Goal: Transaction & Acquisition: Download file/media

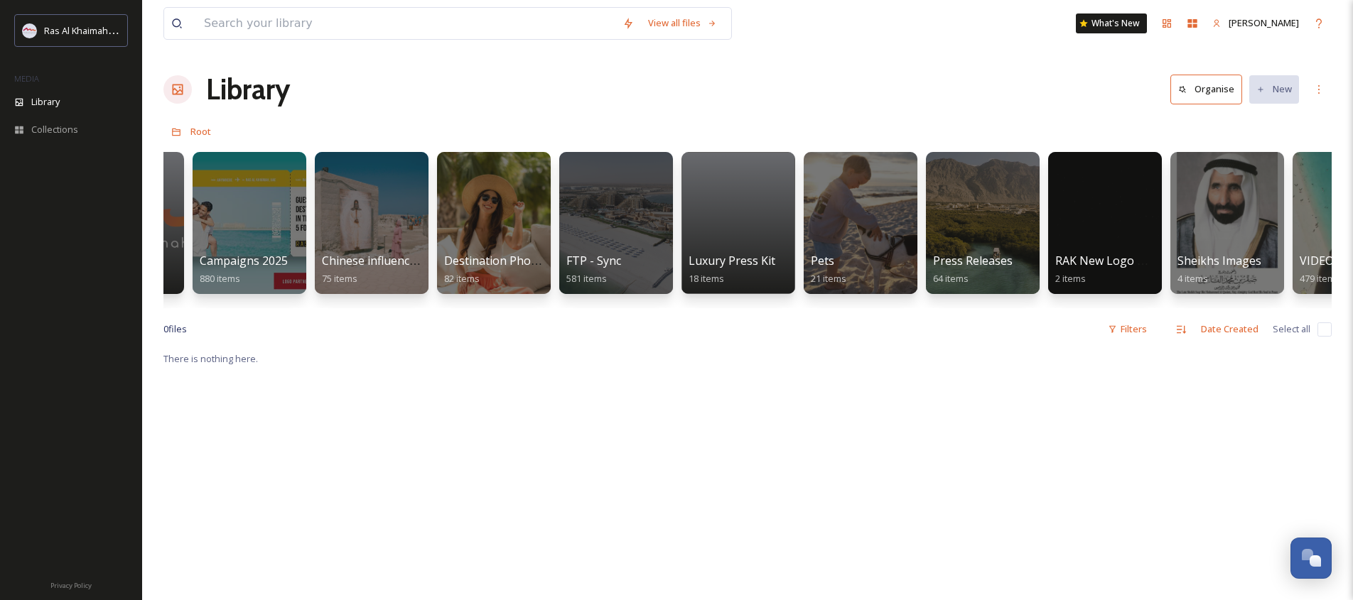
scroll to position [0, 2009]
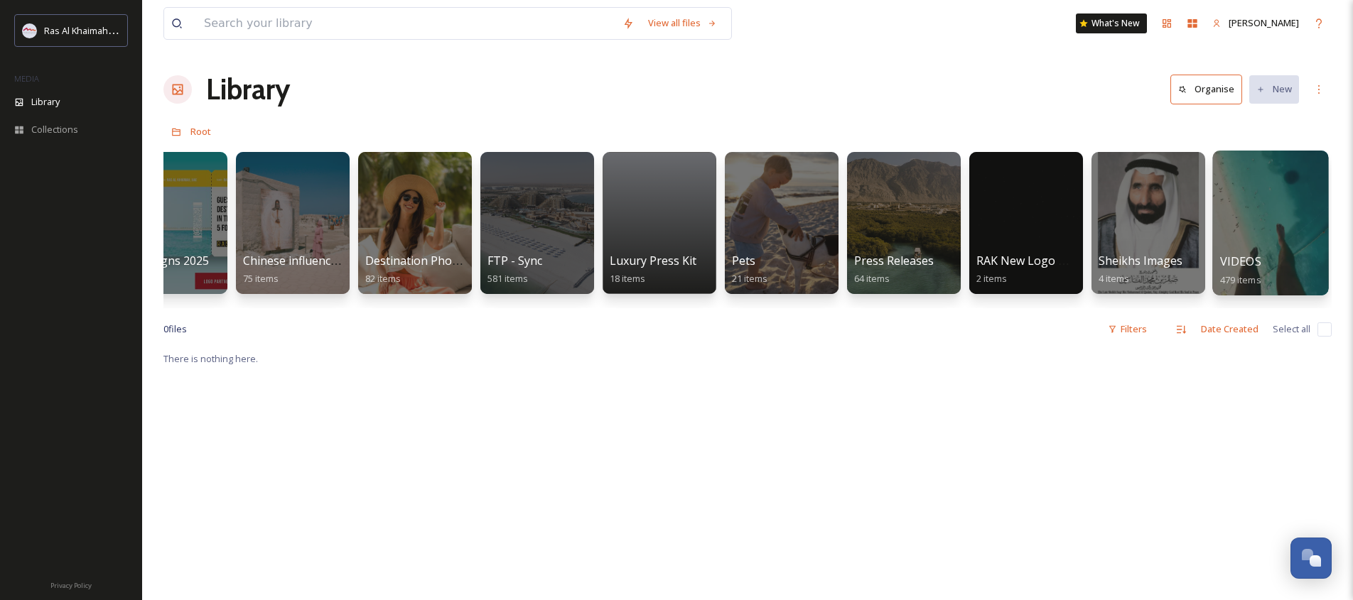
click at [1223, 222] on div at bounding box center [1270, 223] width 116 height 145
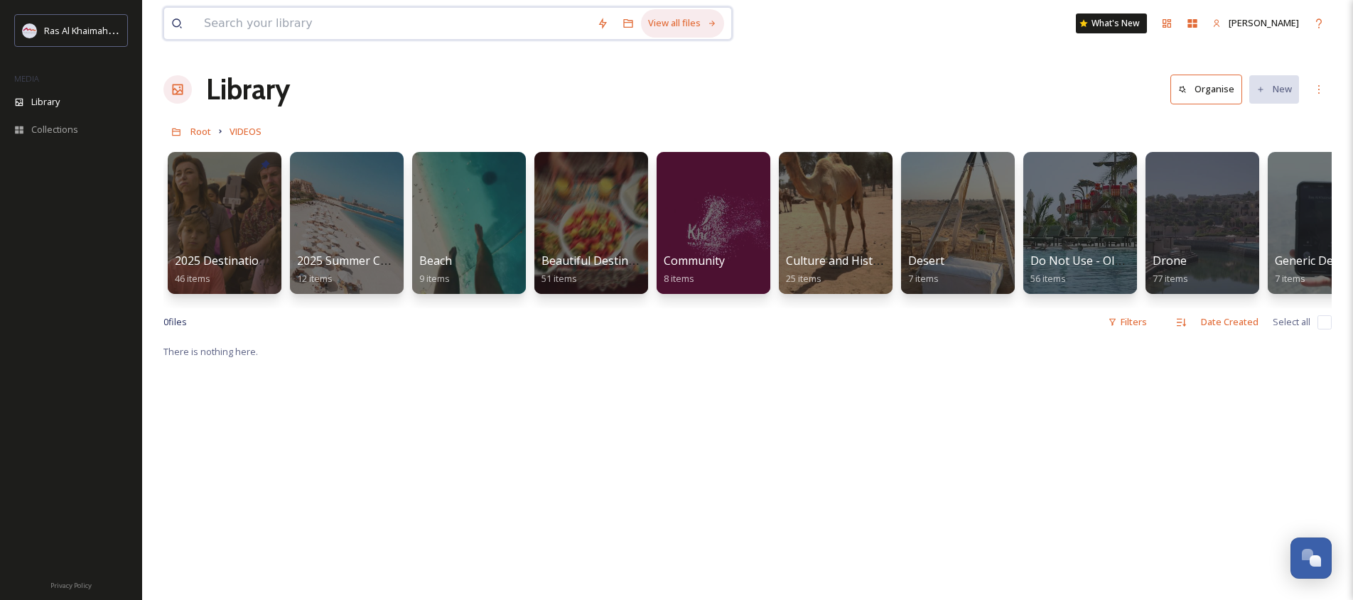
click at [662, 26] on div "View all files" at bounding box center [682, 23] width 83 height 28
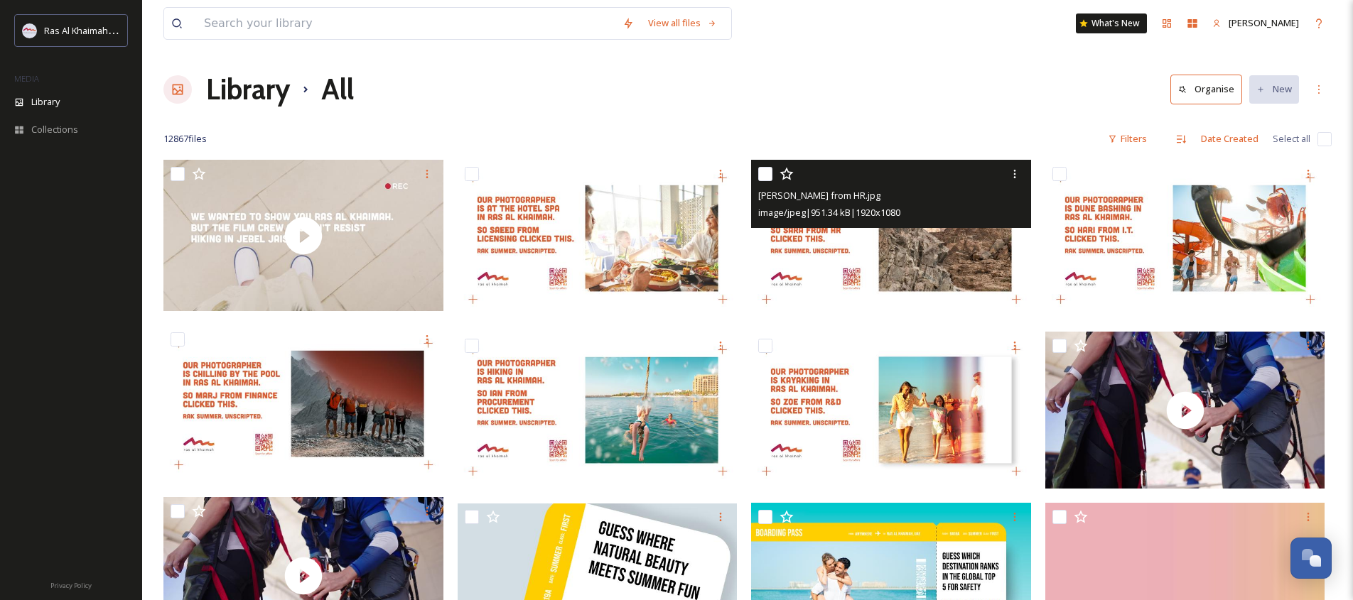
click at [912, 249] on img at bounding box center [891, 239] width 280 height 158
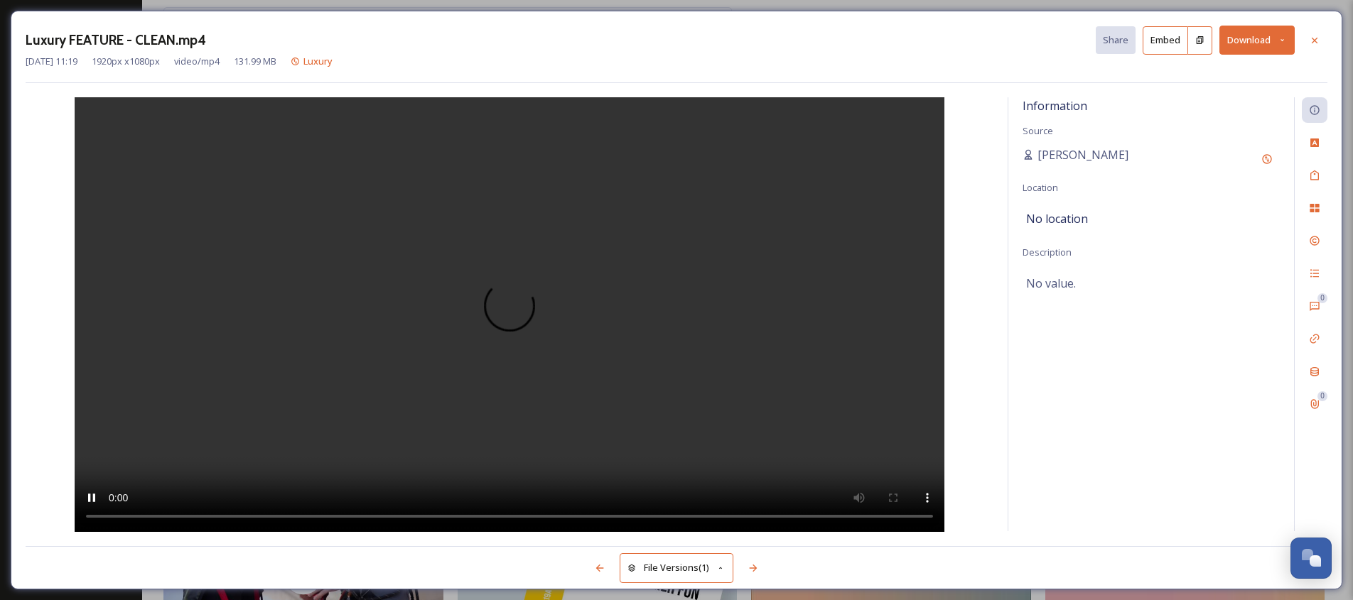
click at [1331, 47] on div "Luxury FEATURE - CLEAN.mp4 Share Embed Download [DATE] 11:19 1920 px x 1080 px …" at bounding box center [676, 300] width 1331 height 579
drag, startPoint x: 1320, startPoint y: 43, endPoint x: 1310, endPoint y: 53, distance: 13.6
click at [1320, 43] on div at bounding box center [1315, 41] width 26 height 26
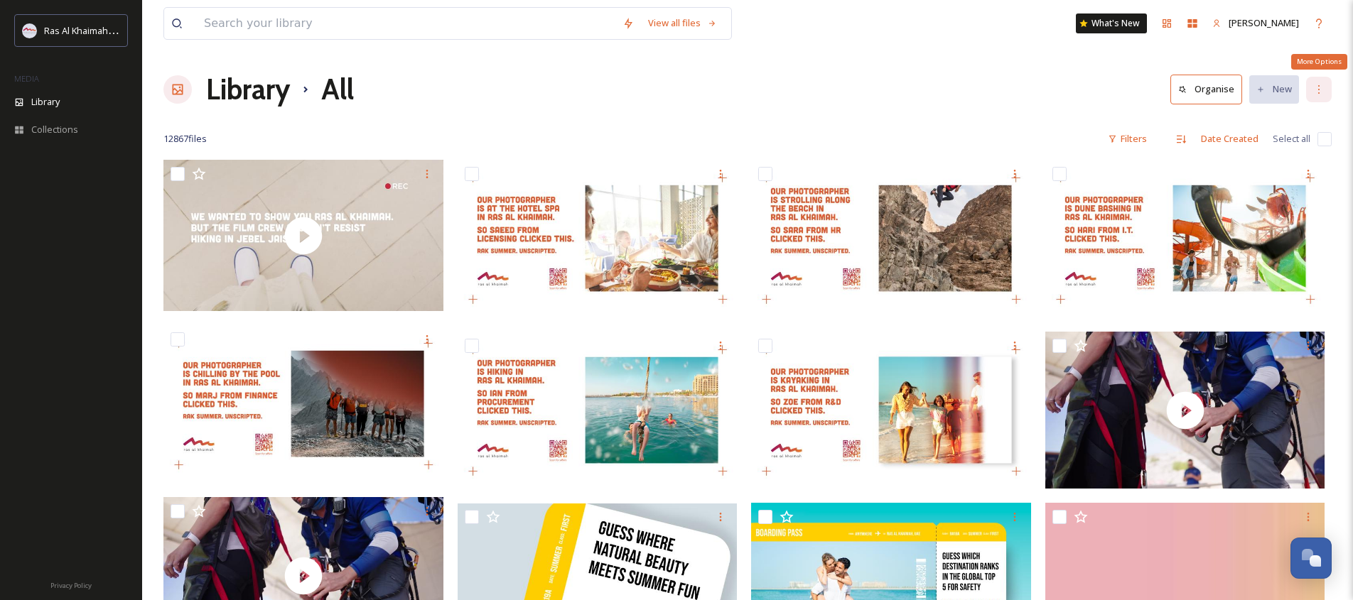
click at [1324, 88] on div "More Options" at bounding box center [1319, 90] width 26 height 26
click at [692, 18] on div "View all files" at bounding box center [682, 23] width 83 height 28
click at [264, 32] on input at bounding box center [406, 23] width 418 height 31
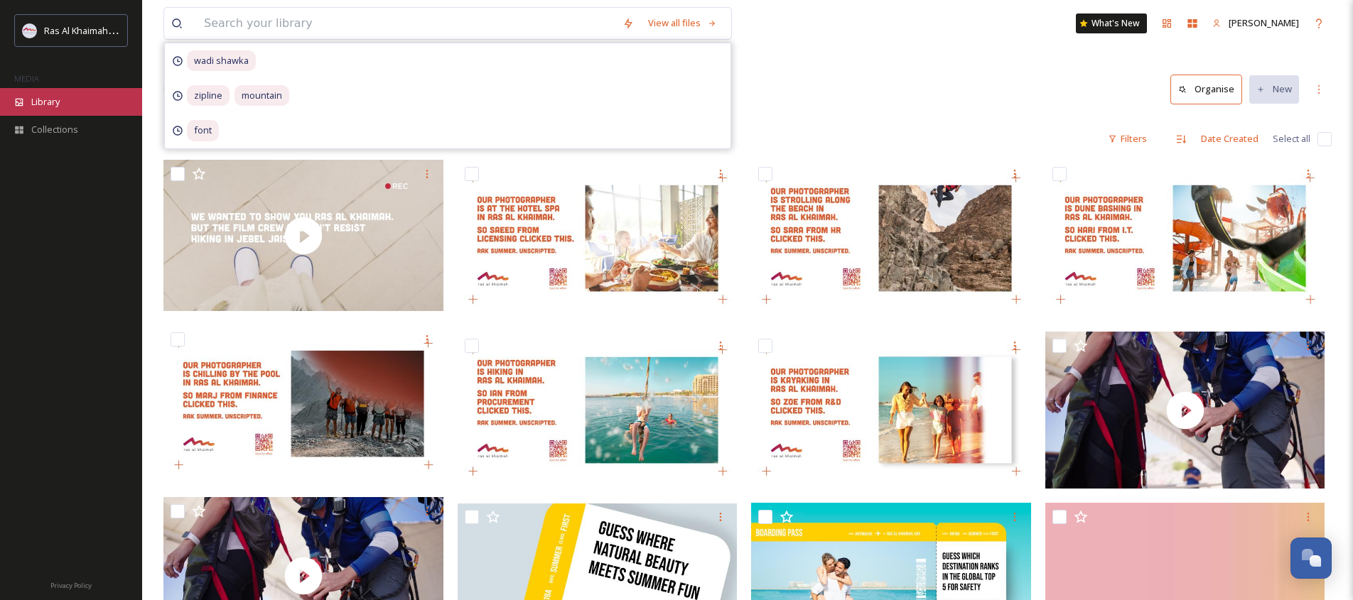
click at [76, 114] on div "Library" at bounding box center [71, 102] width 142 height 28
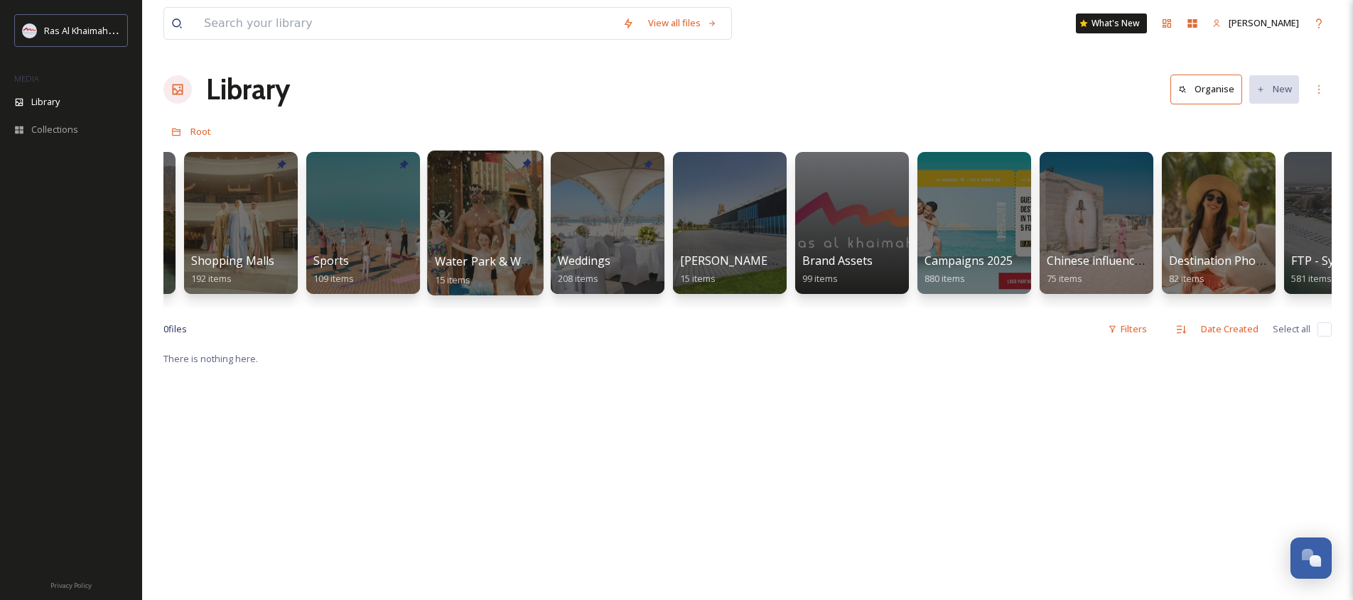
scroll to position [0, 2009]
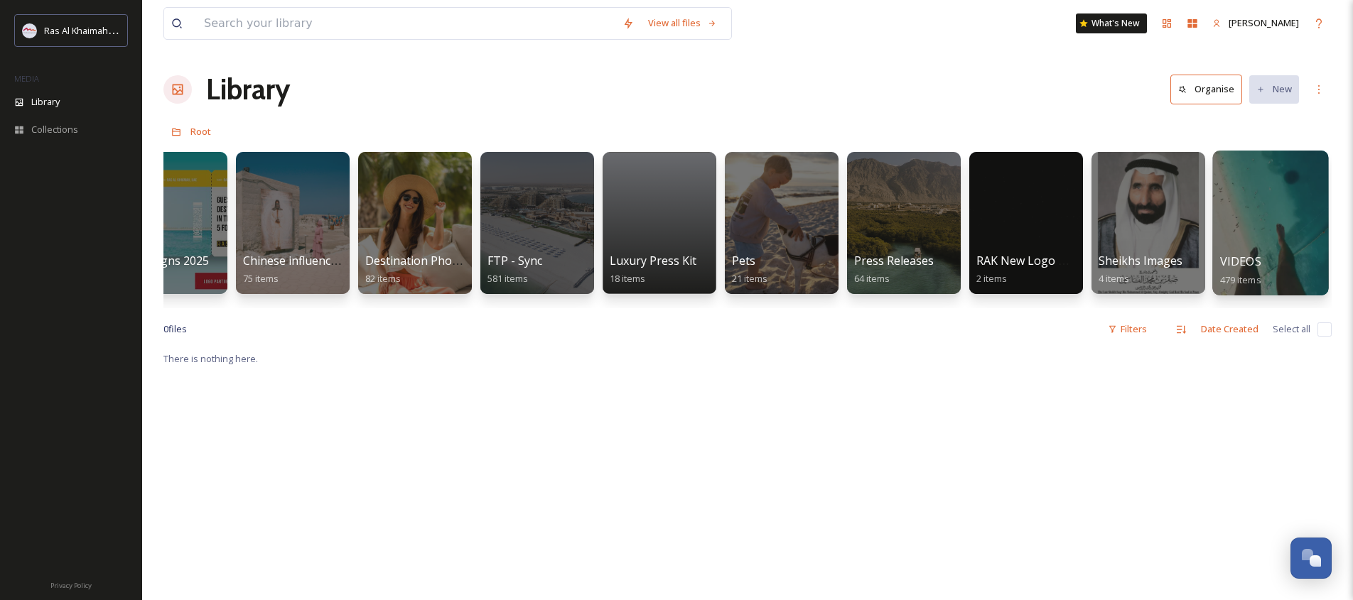
click at [1294, 225] on div at bounding box center [1270, 223] width 116 height 145
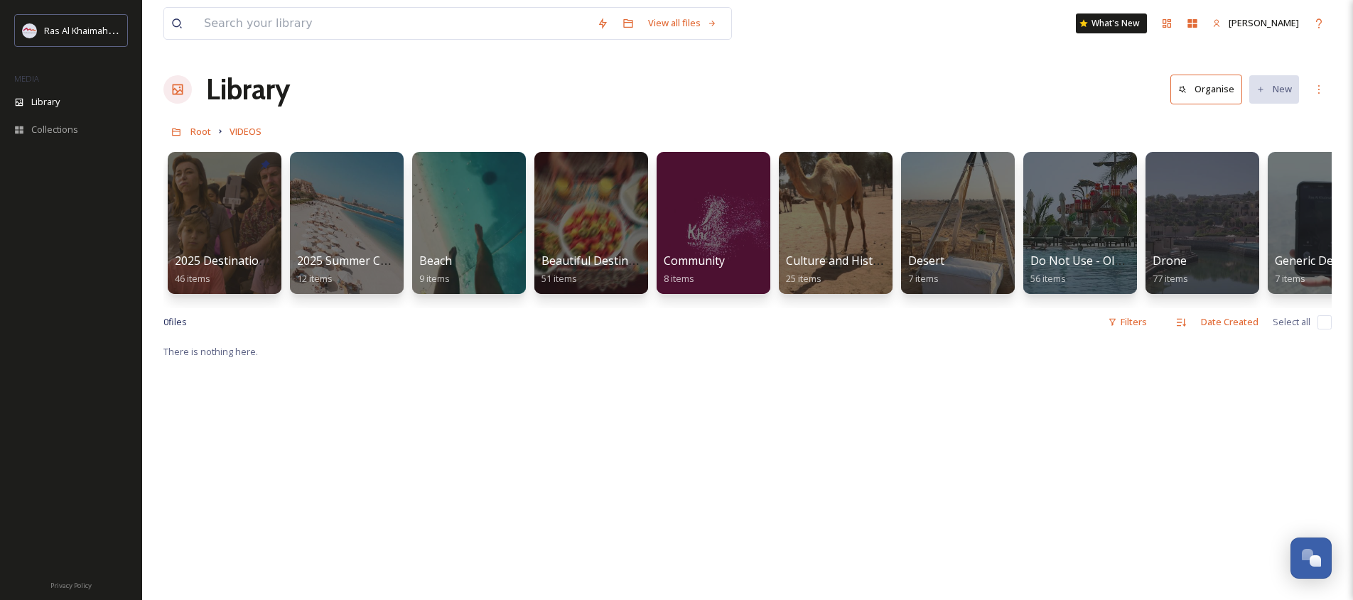
click at [1156, 327] on div "0 file s Filters Date Created Select all" at bounding box center [747, 322] width 1168 height 28
click at [1129, 325] on div "Filters" at bounding box center [1126, 322] width 53 height 28
click at [1061, 385] on div "Size" at bounding box center [1082, 382] width 142 height 28
click at [1073, 381] on div "Size" at bounding box center [1082, 382] width 142 height 28
click at [1068, 404] on span "Content Type" at bounding box center [1046, 410] width 57 height 13
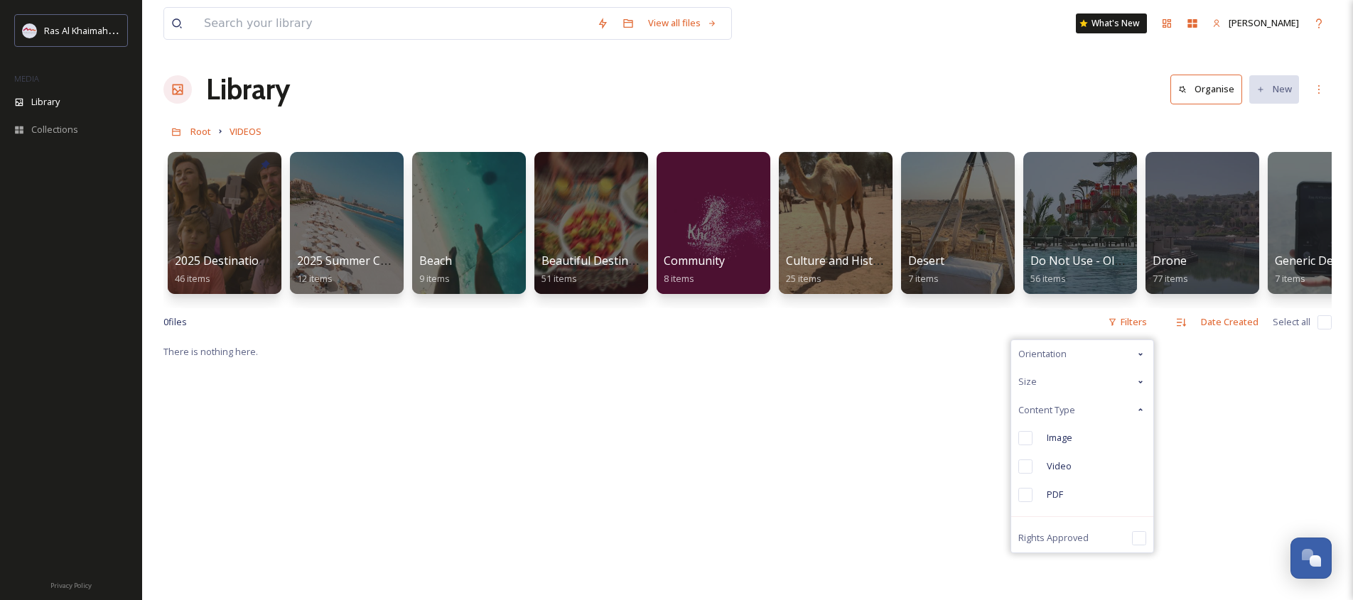
click at [1052, 460] on span "Video" at bounding box center [1059, 466] width 25 height 13
click at [1140, 325] on div "Filters" at bounding box center [1126, 322] width 53 height 28
click at [1080, 353] on div "Orientation" at bounding box center [1082, 354] width 142 height 28
click at [1044, 413] on div "Landscape" at bounding box center [1082, 410] width 142 height 28
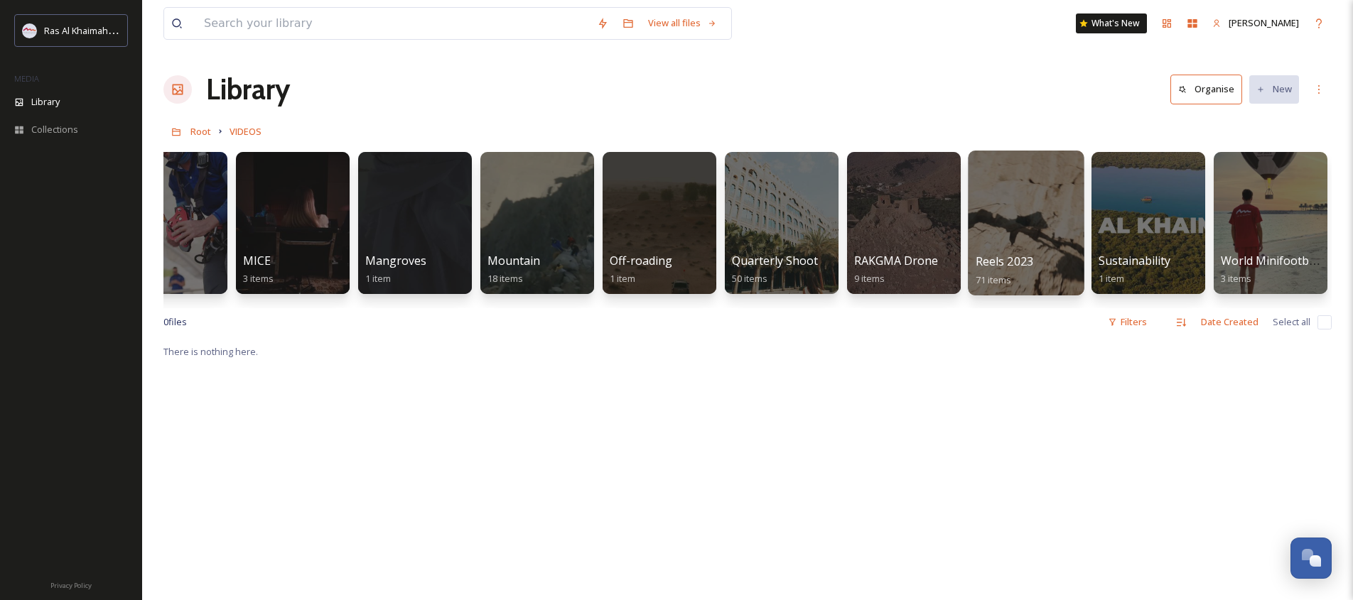
scroll to position [0, 1635]
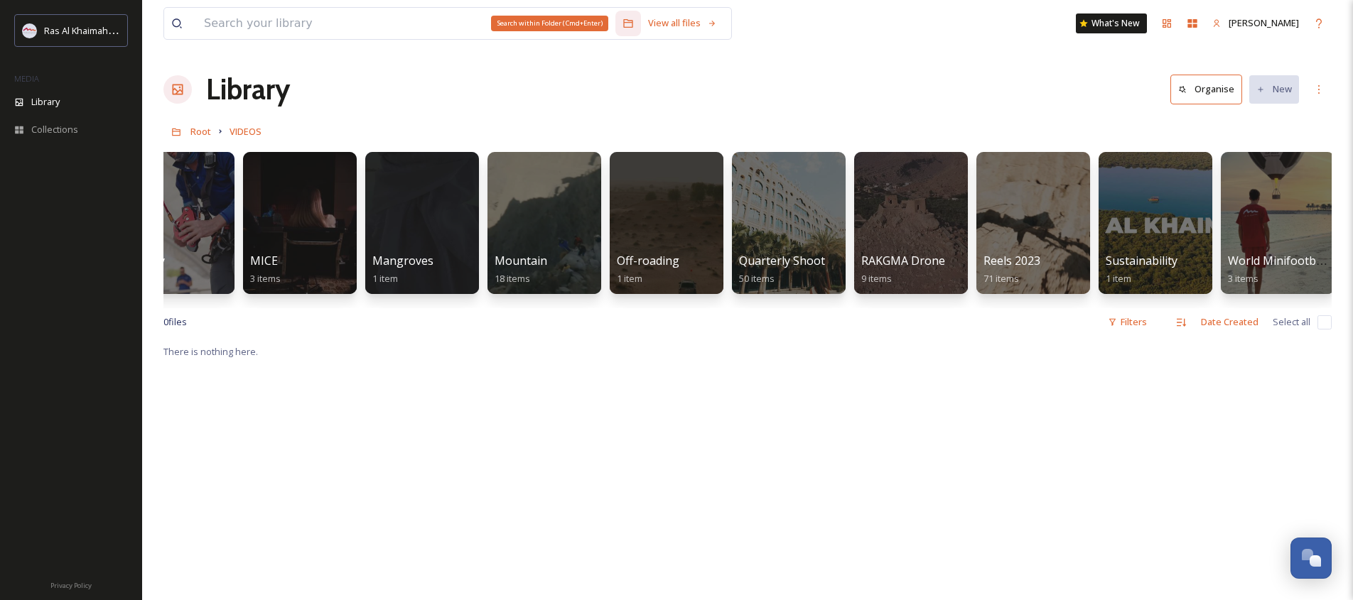
click at [625, 21] on icon at bounding box center [627, 23] width 11 height 11
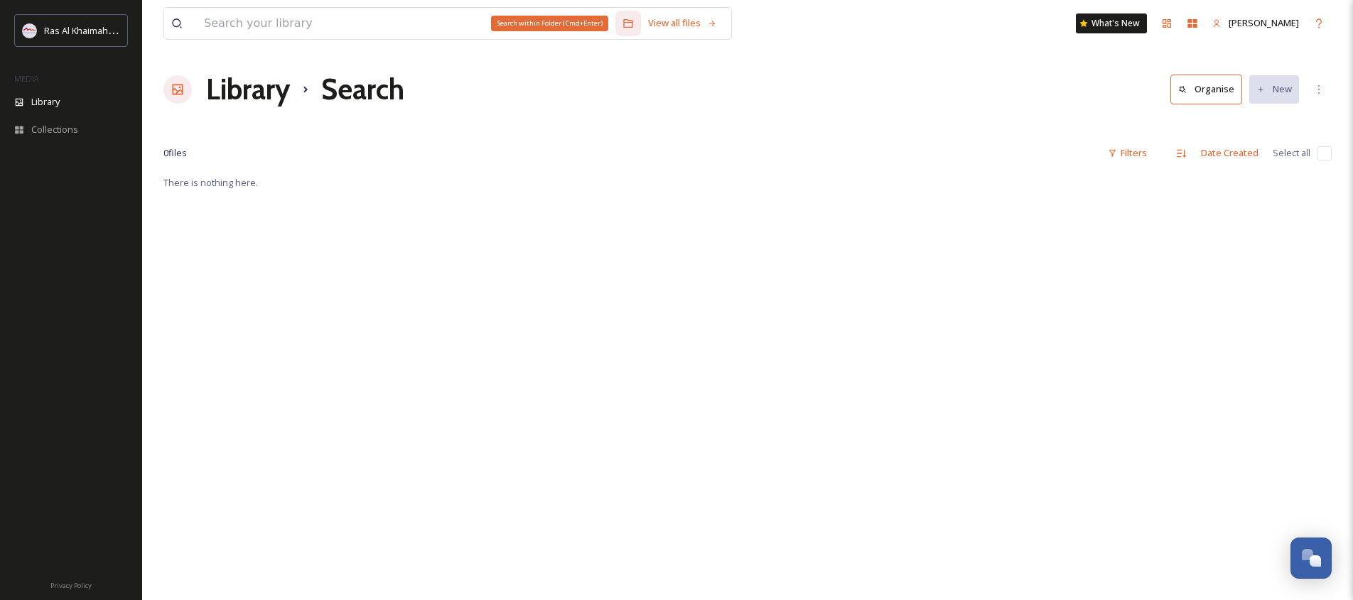
click at [625, 21] on icon at bounding box center [627, 23] width 11 height 11
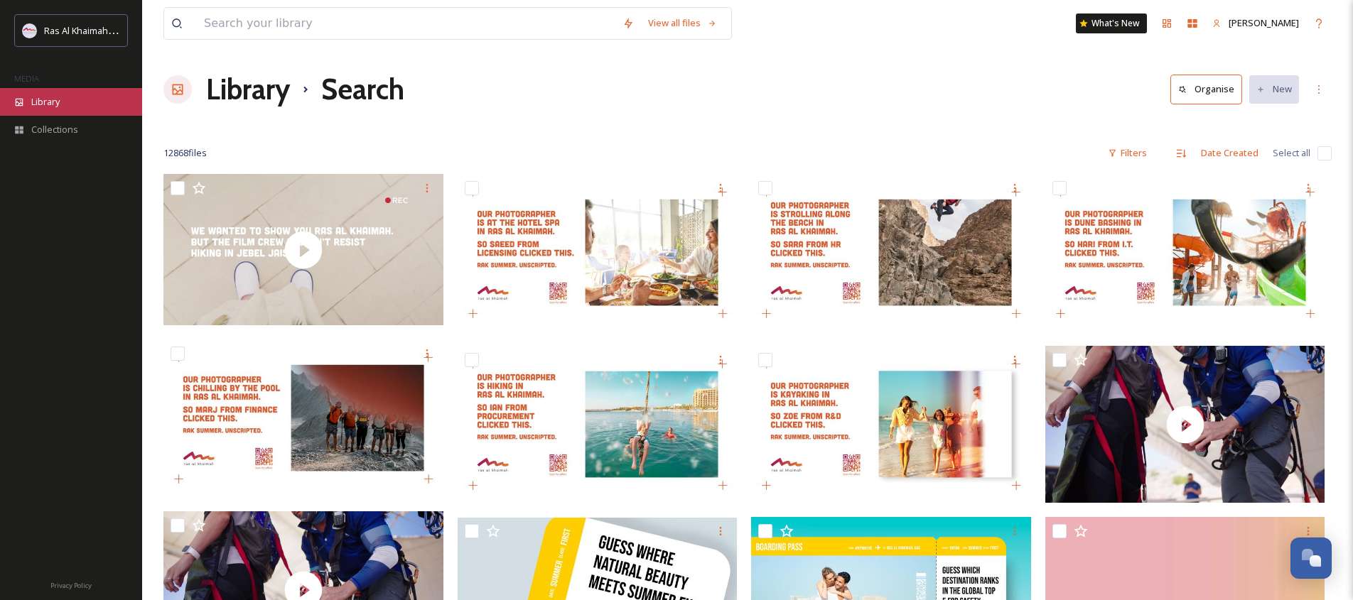
click at [87, 102] on div "Library" at bounding box center [71, 102] width 142 height 28
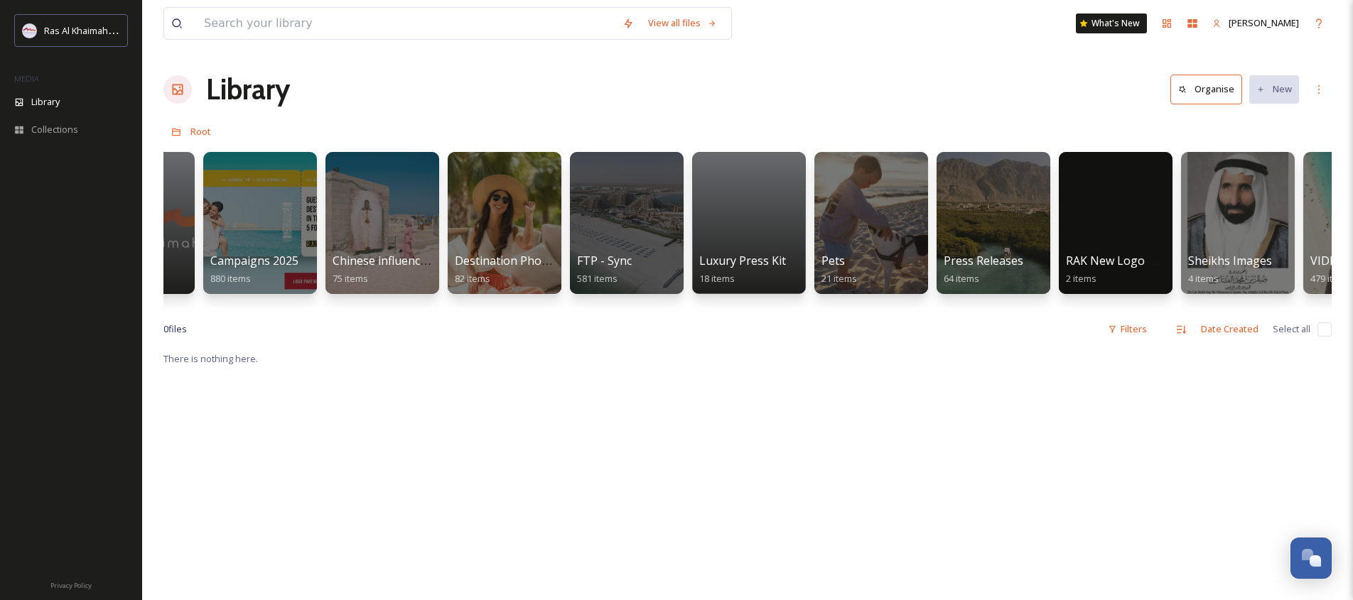
scroll to position [0, 2009]
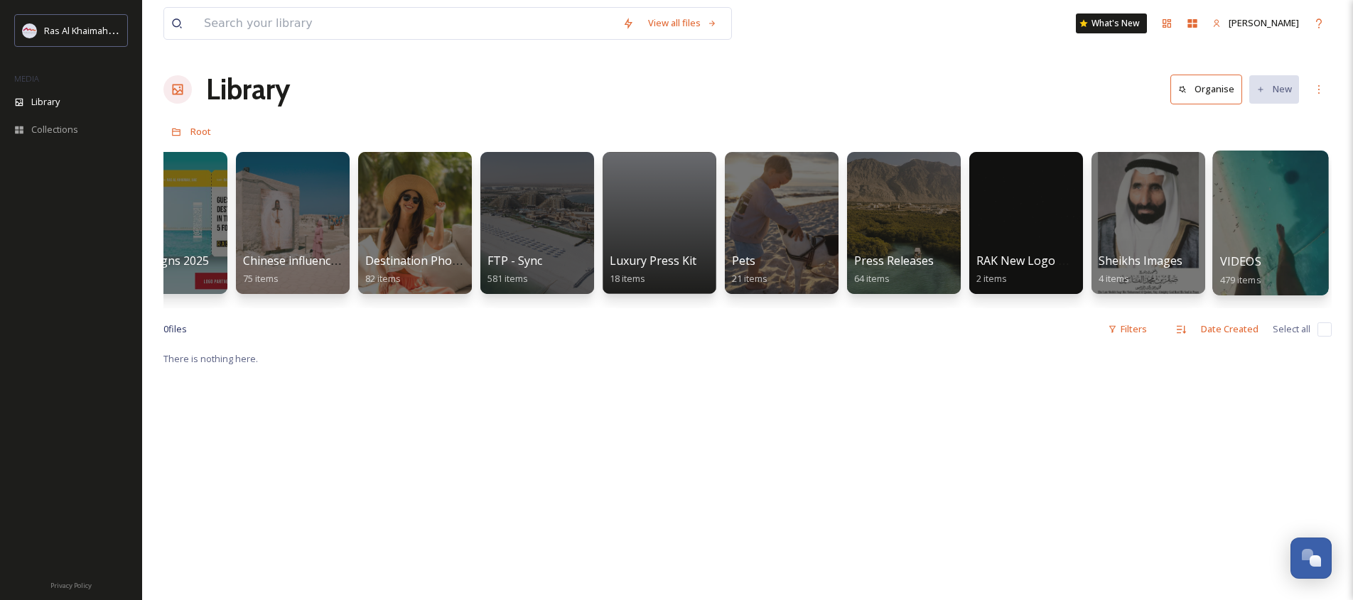
click at [1249, 182] on div at bounding box center [1270, 223] width 116 height 145
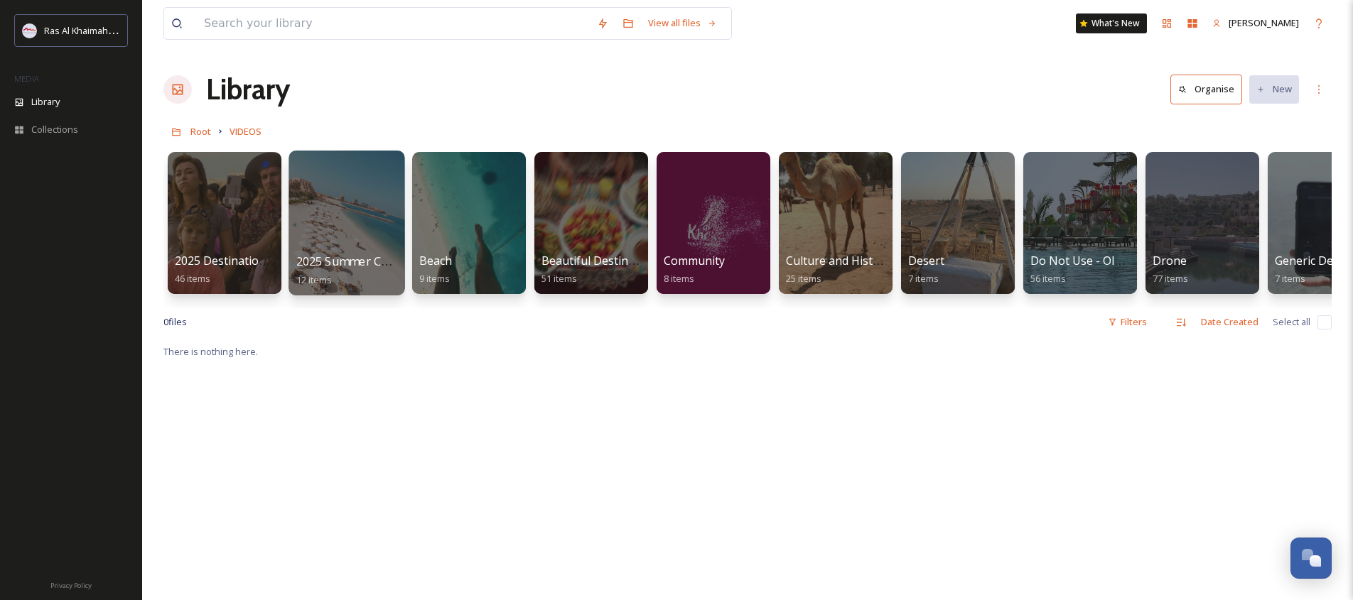
click at [330, 215] on div at bounding box center [346, 223] width 116 height 145
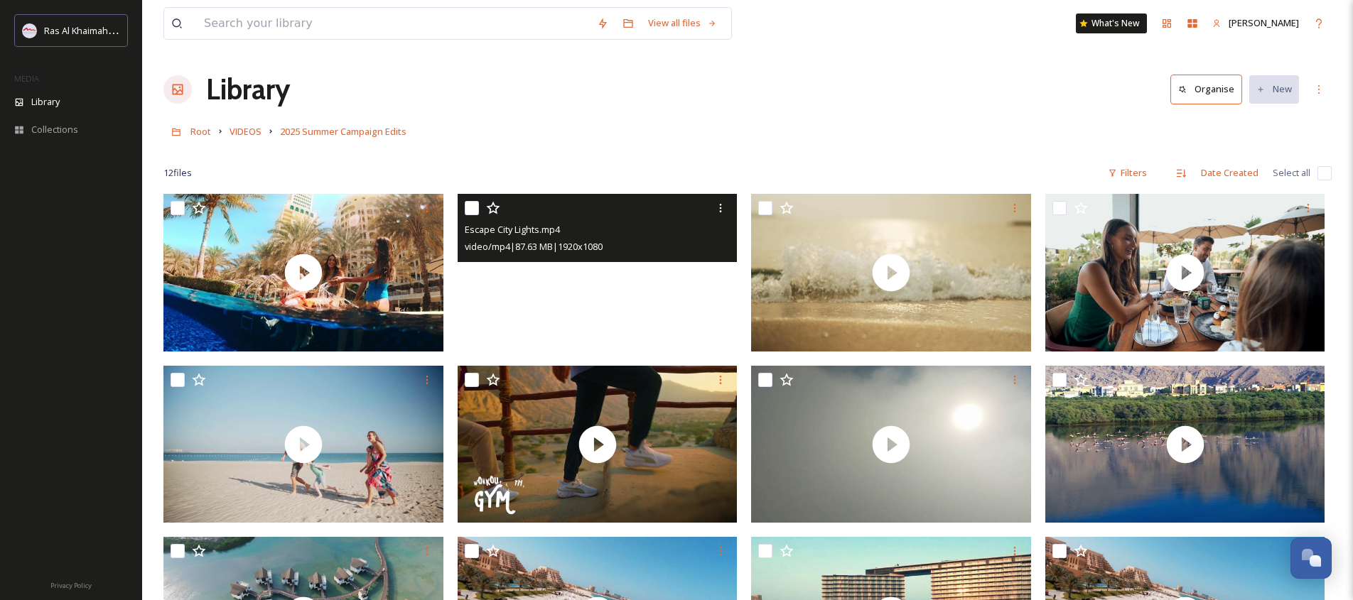
click at [599, 278] on video "Escape City Lights.mp4" at bounding box center [598, 273] width 280 height 158
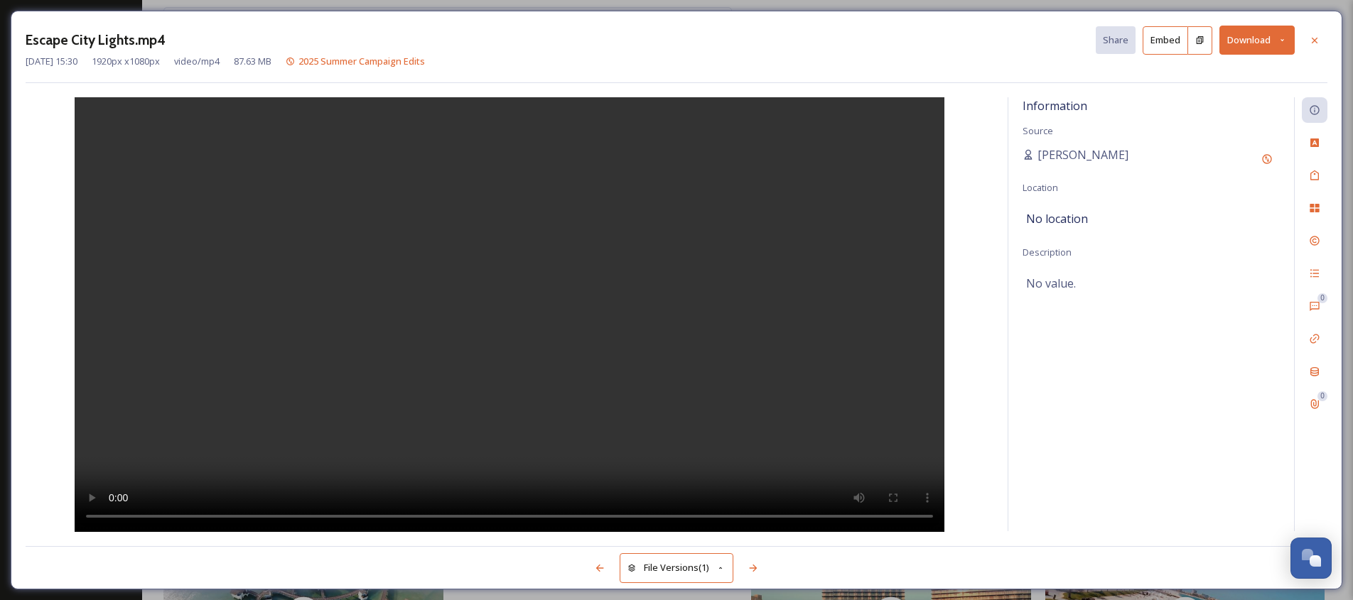
click at [382, 401] on video at bounding box center [510, 314] width 870 height 435
click at [1315, 39] on icon at bounding box center [1315, 40] width 6 height 6
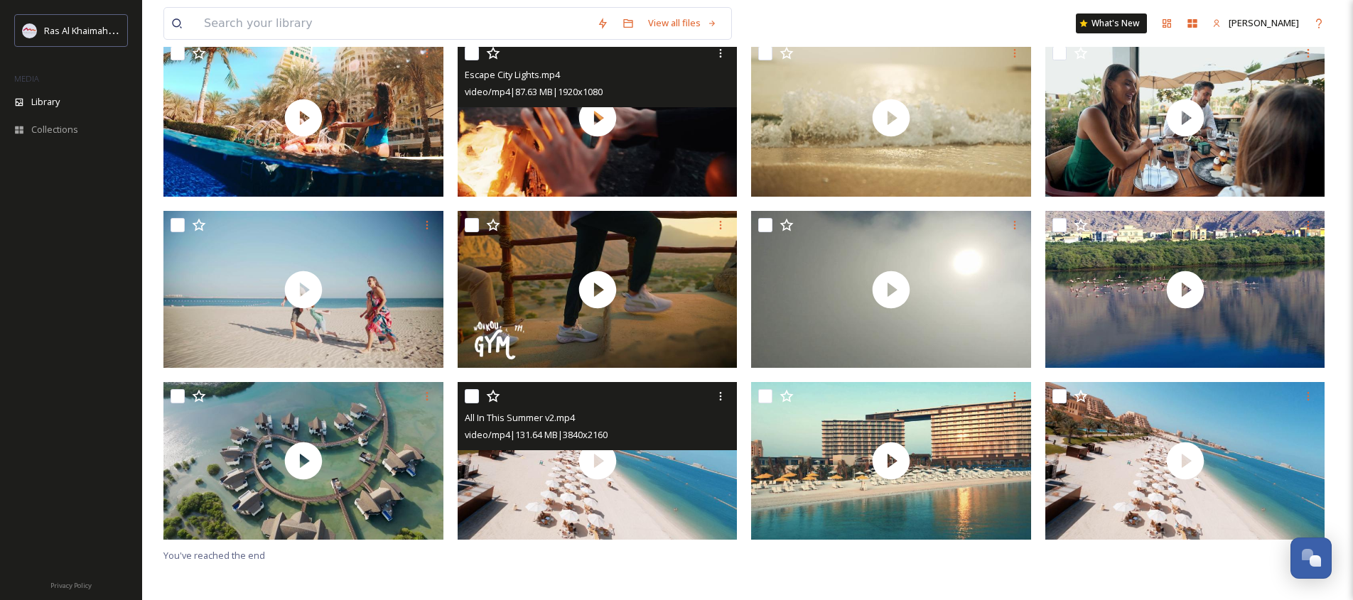
scroll to position [194, 0]
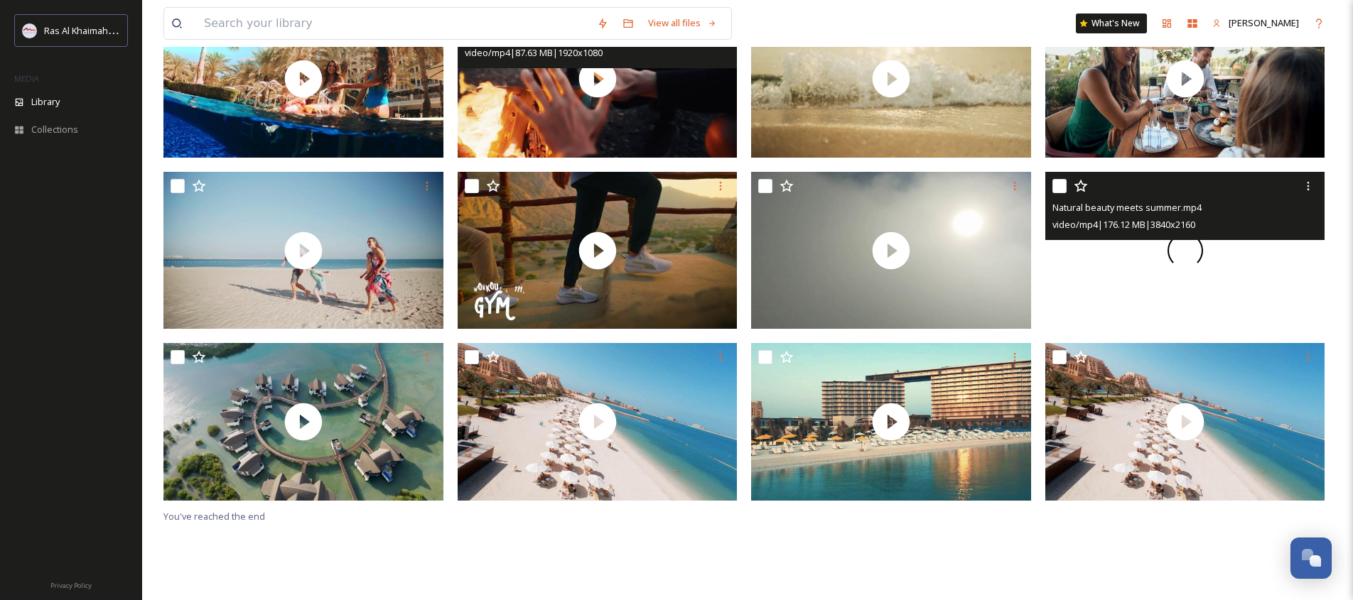
click at [1144, 282] on div at bounding box center [1185, 251] width 280 height 158
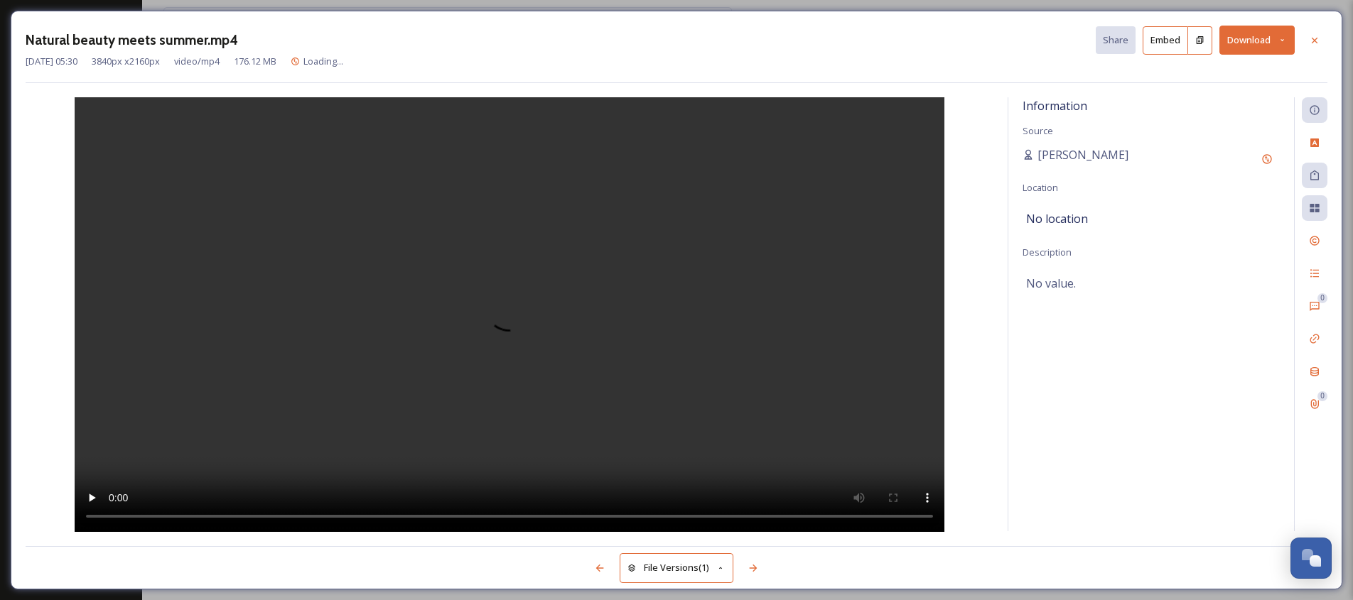
click at [419, 343] on video at bounding box center [510, 314] width 870 height 435
click at [1315, 37] on icon at bounding box center [1314, 40] width 11 height 11
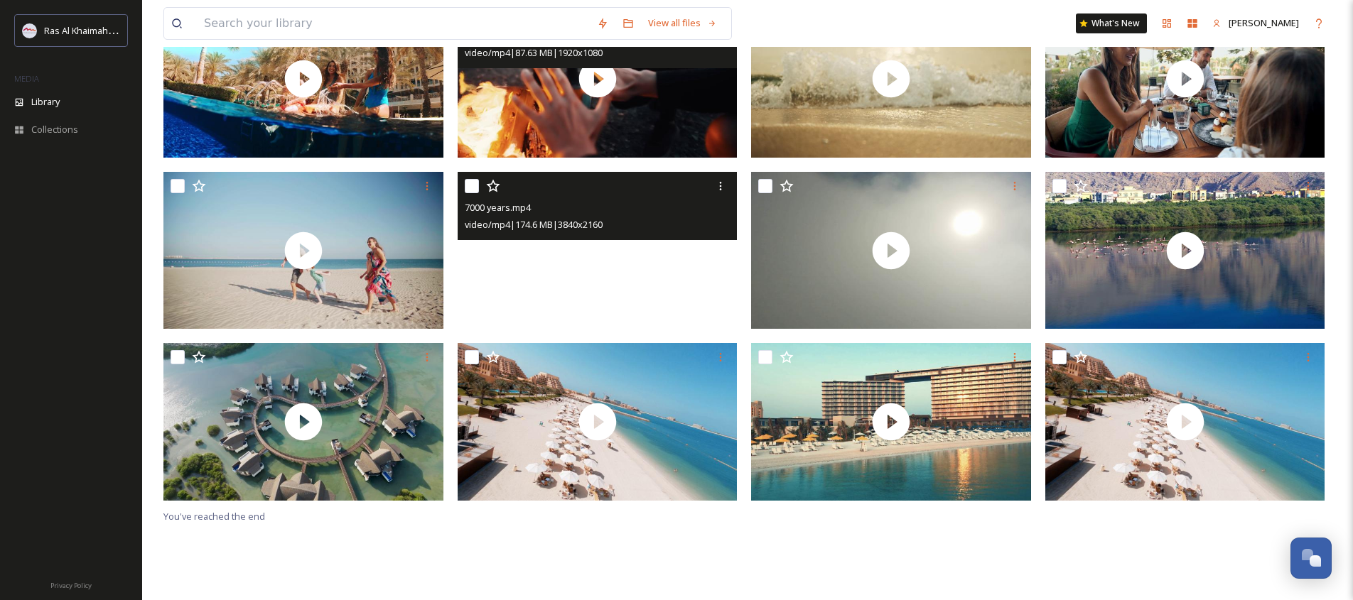
click at [616, 270] on video "7000 years.mp4" at bounding box center [598, 251] width 280 height 158
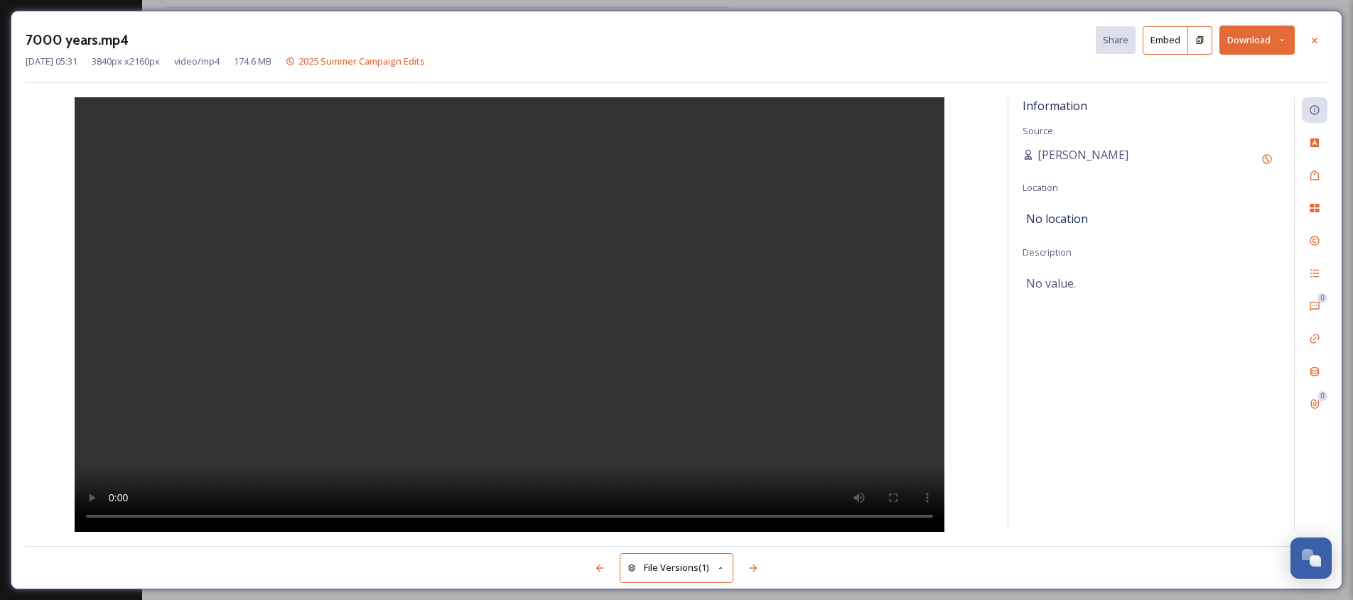
click at [597, 285] on video at bounding box center [510, 314] width 870 height 435
click at [1311, 36] on icon at bounding box center [1314, 40] width 11 height 11
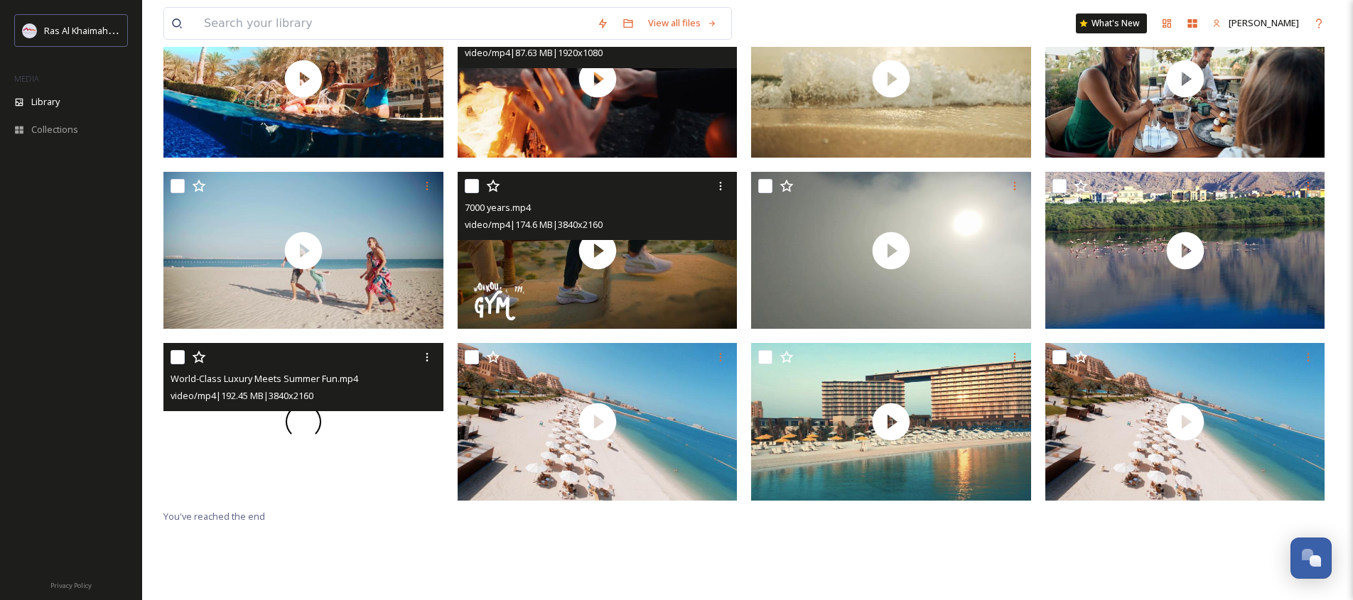
click at [384, 443] on div at bounding box center [303, 422] width 280 height 158
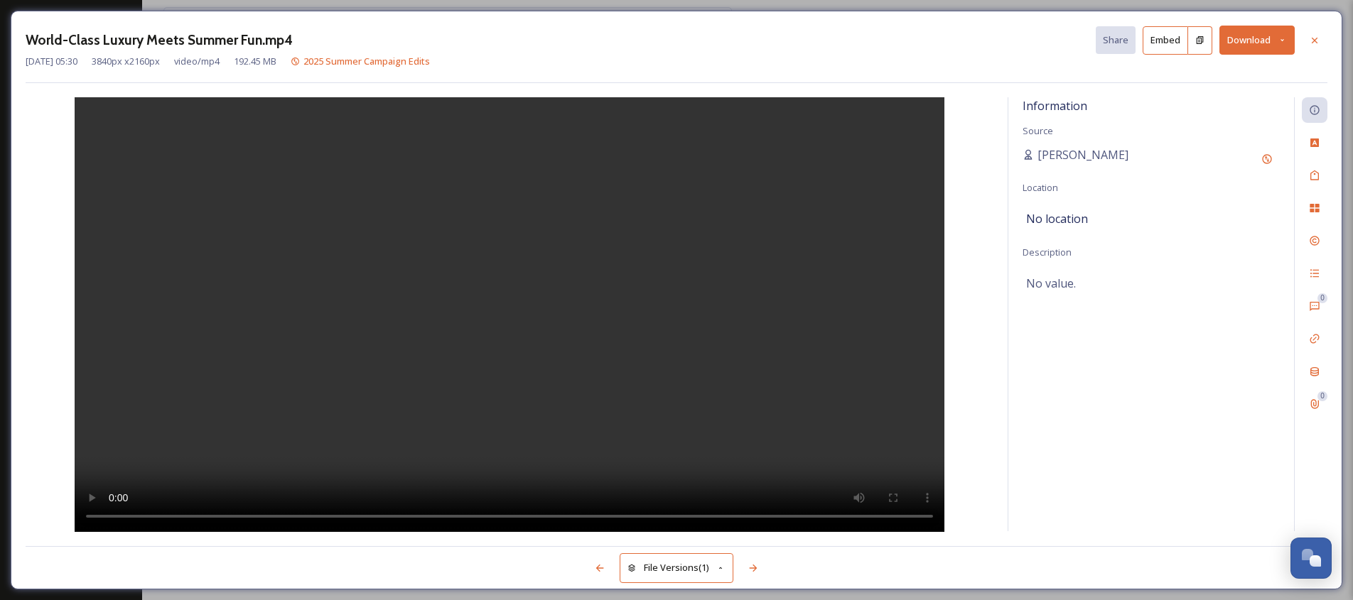
click at [434, 341] on video at bounding box center [510, 314] width 870 height 435
click at [1324, 41] on div at bounding box center [1315, 41] width 26 height 26
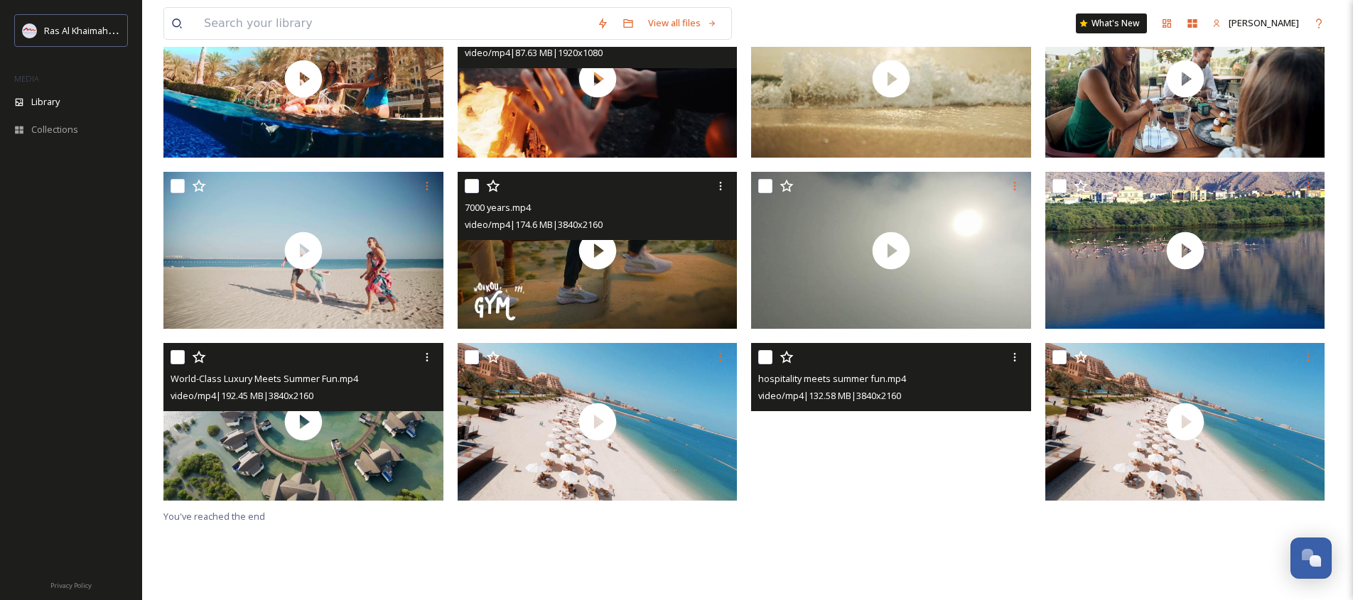
click at [914, 433] on video "hospitality meets summer fun.mp4" at bounding box center [891, 422] width 280 height 158
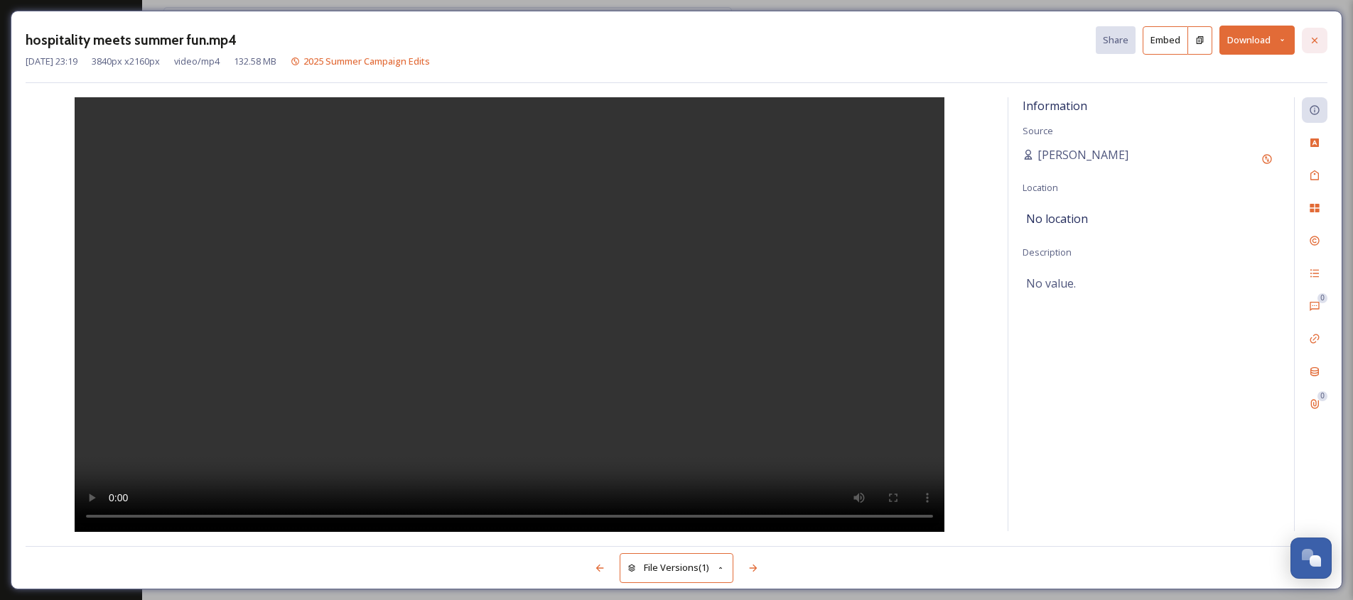
click at [1311, 35] on icon at bounding box center [1314, 40] width 11 height 11
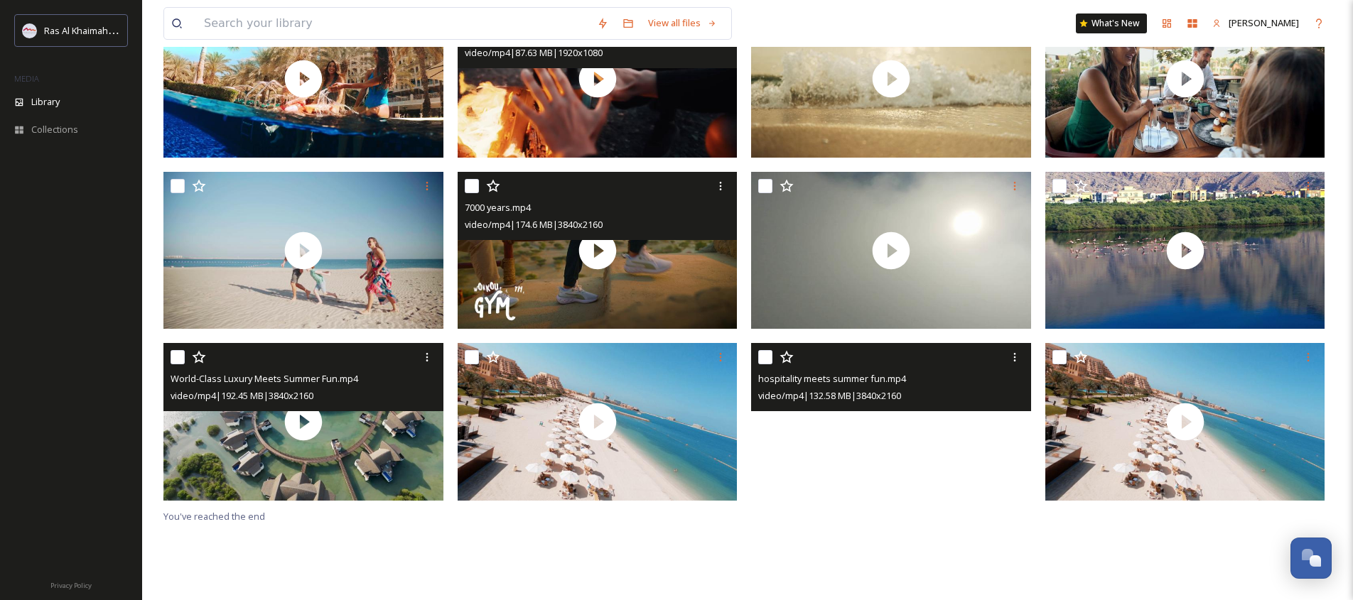
click at [912, 452] on video "hospitality meets summer fun.mp4" at bounding box center [891, 422] width 280 height 158
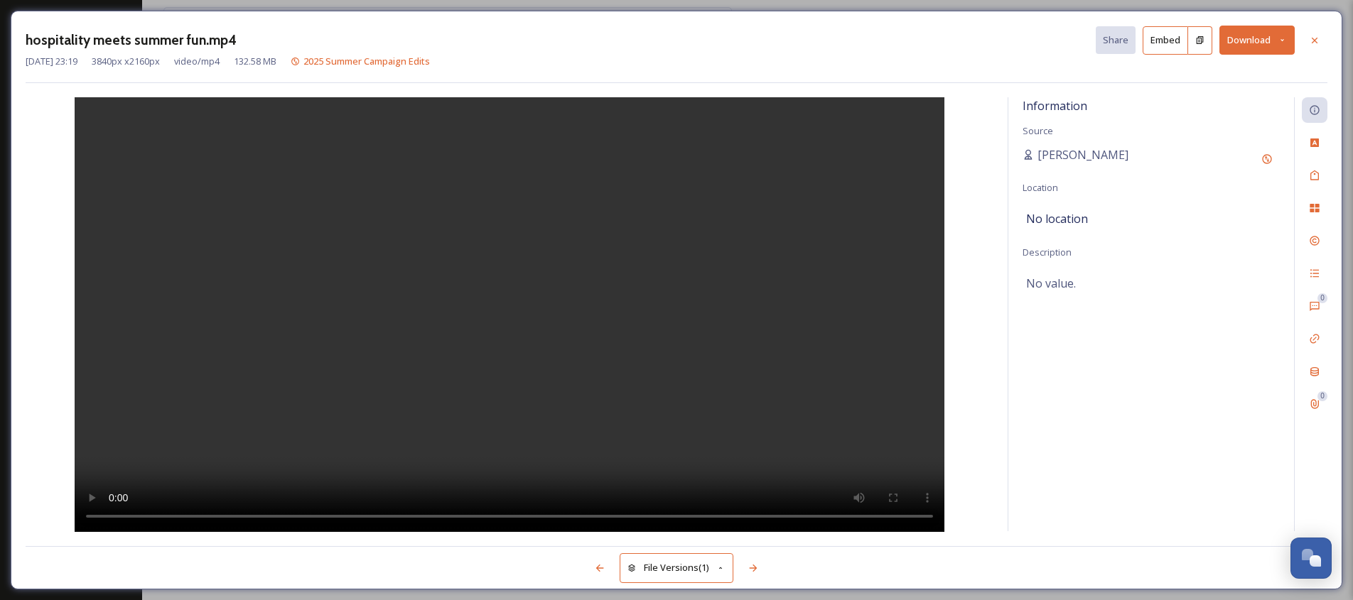
click at [681, 308] on video at bounding box center [510, 314] width 870 height 435
drag, startPoint x: 1322, startPoint y: 29, endPoint x: 1317, endPoint y: 48, distance: 19.8
click at [1322, 29] on div at bounding box center [1315, 41] width 26 height 26
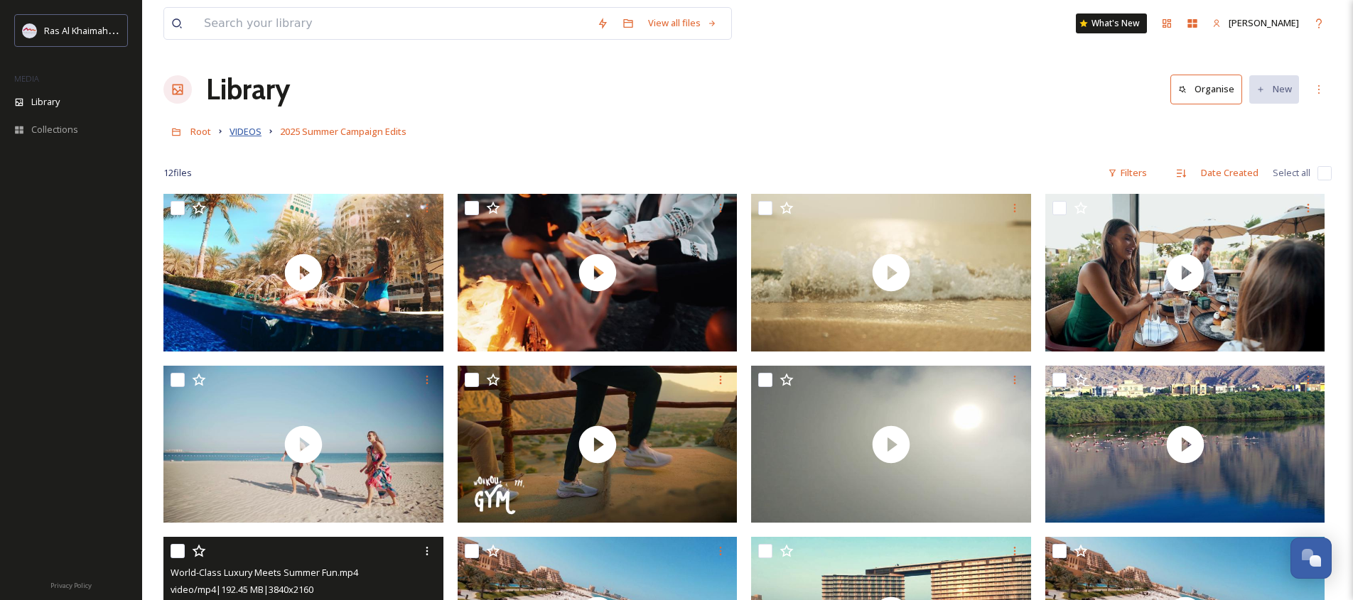
click at [247, 131] on span "VIDEOS" at bounding box center [245, 131] width 32 height 13
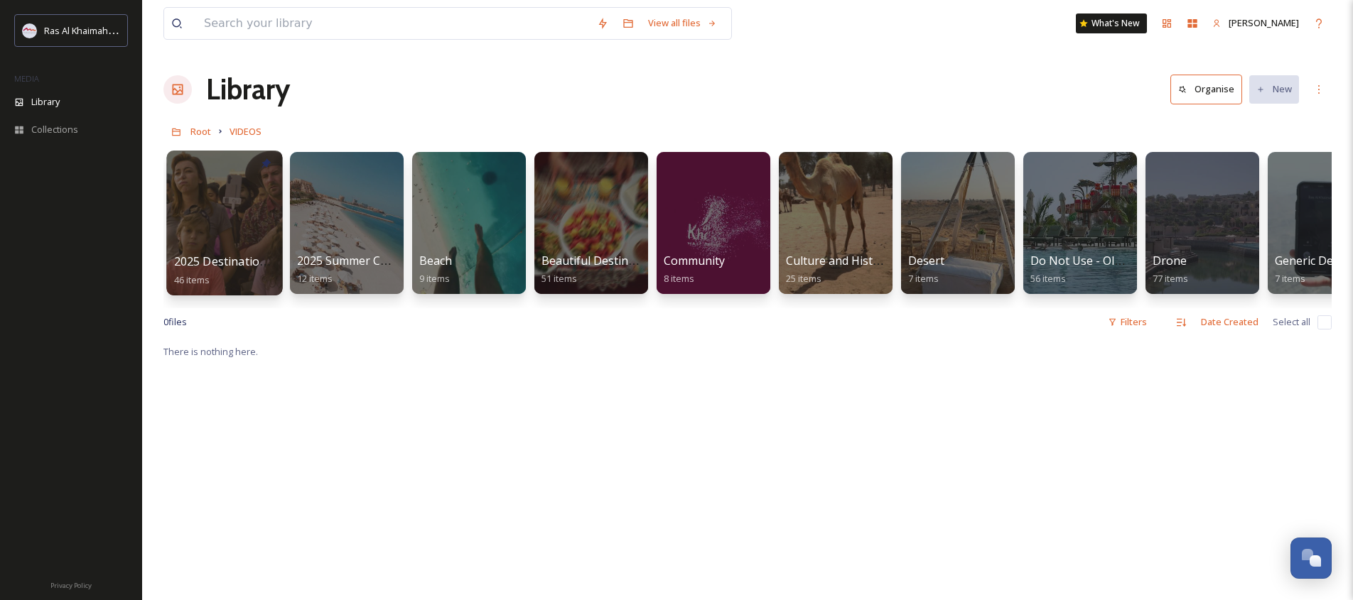
click at [214, 233] on div at bounding box center [224, 223] width 116 height 145
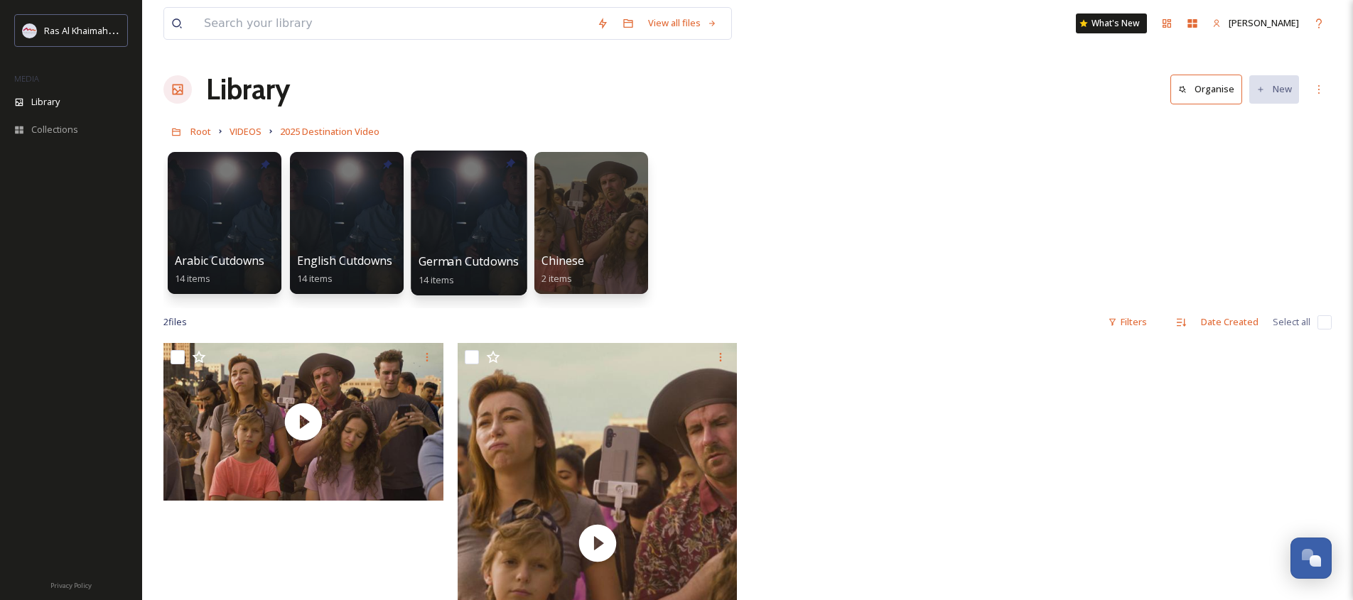
click at [477, 237] on div at bounding box center [469, 223] width 116 height 145
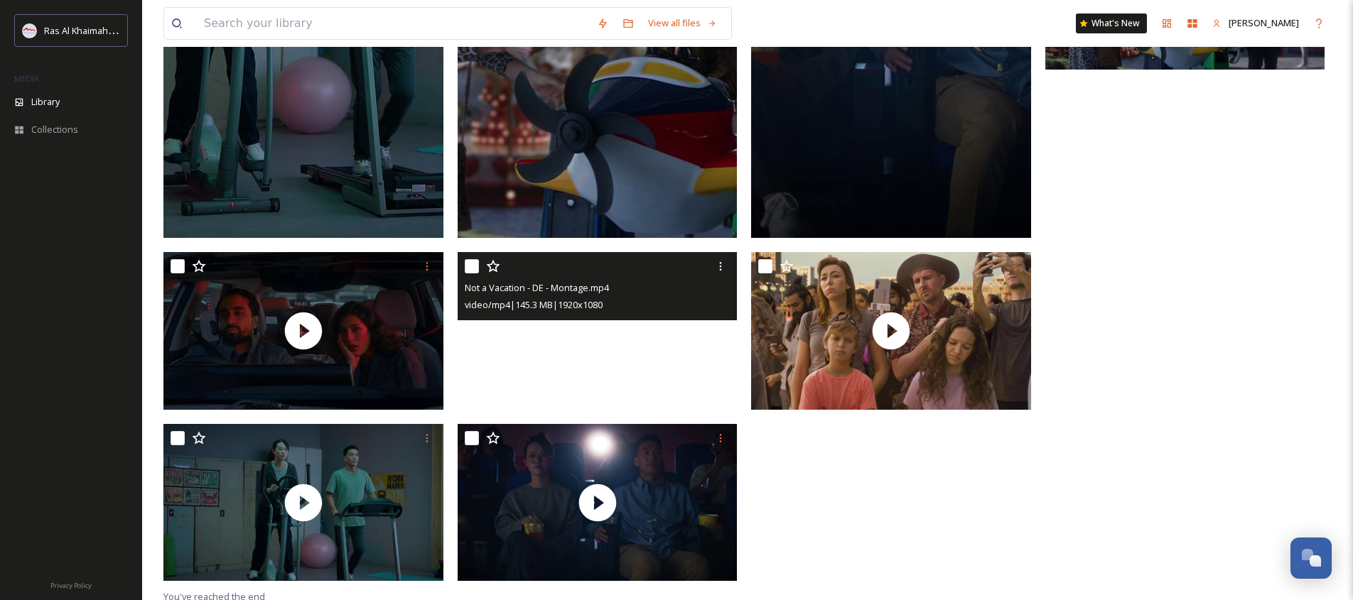
scroll to position [965, 0]
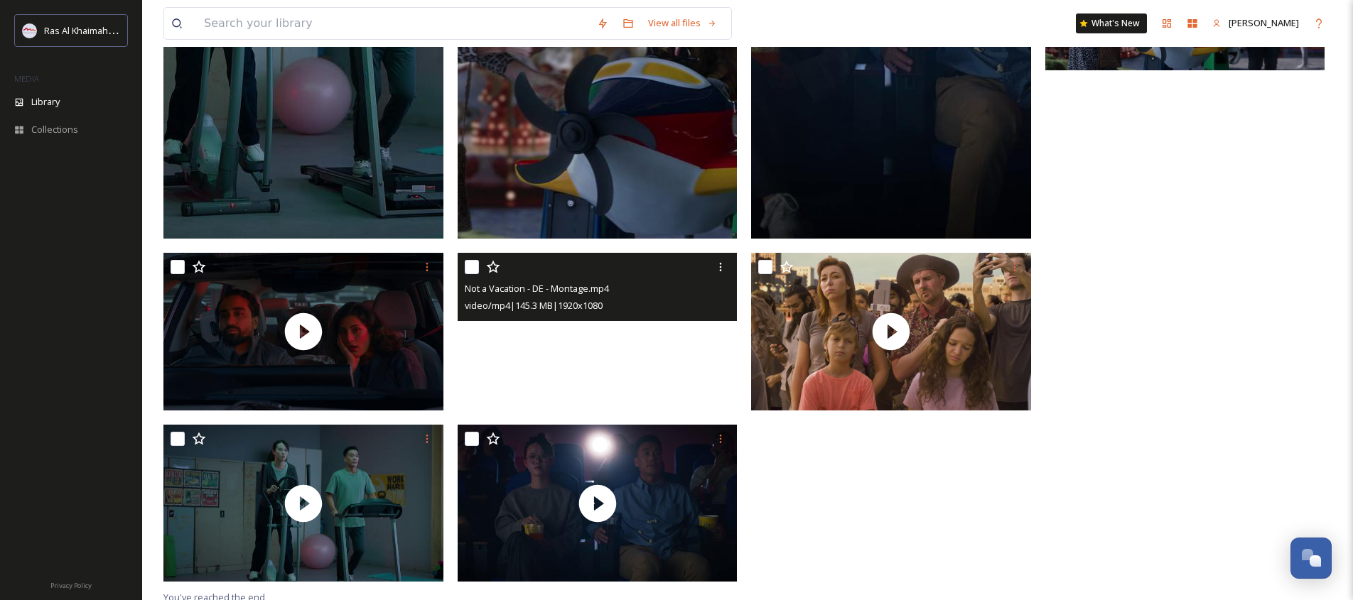
click at [614, 334] on video "Not a Vacation - DE - Montage.mp4" at bounding box center [598, 332] width 280 height 158
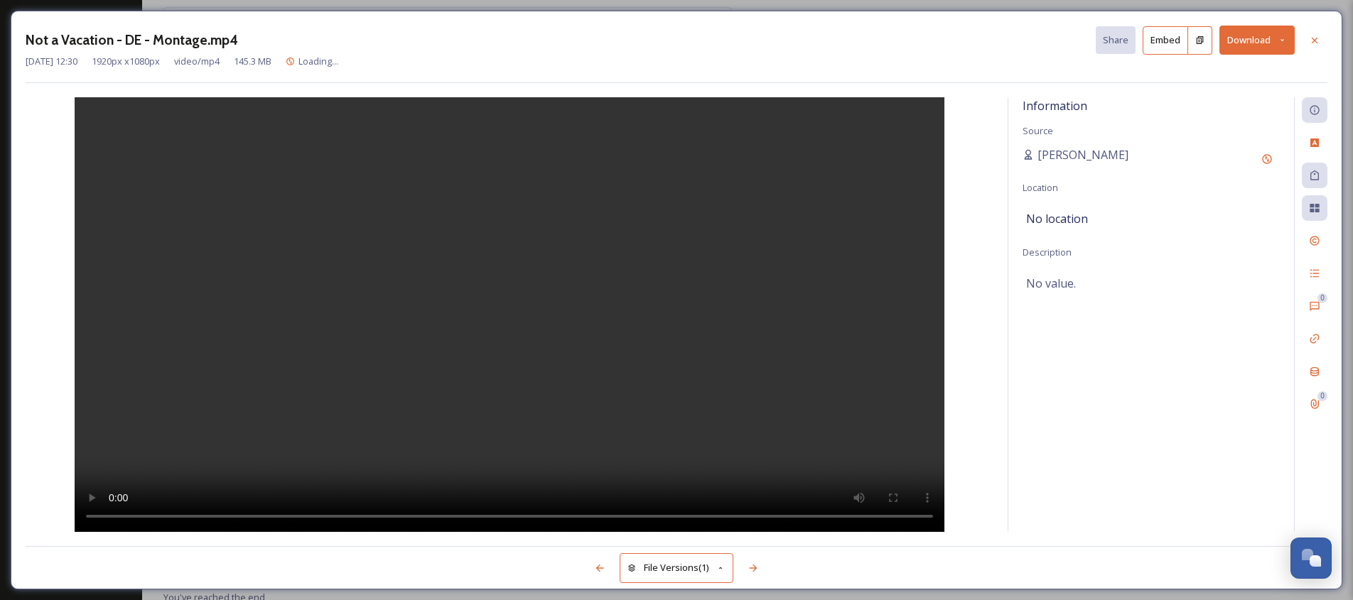
click at [424, 419] on video at bounding box center [510, 314] width 870 height 435
click at [1311, 37] on icon at bounding box center [1314, 40] width 11 height 11
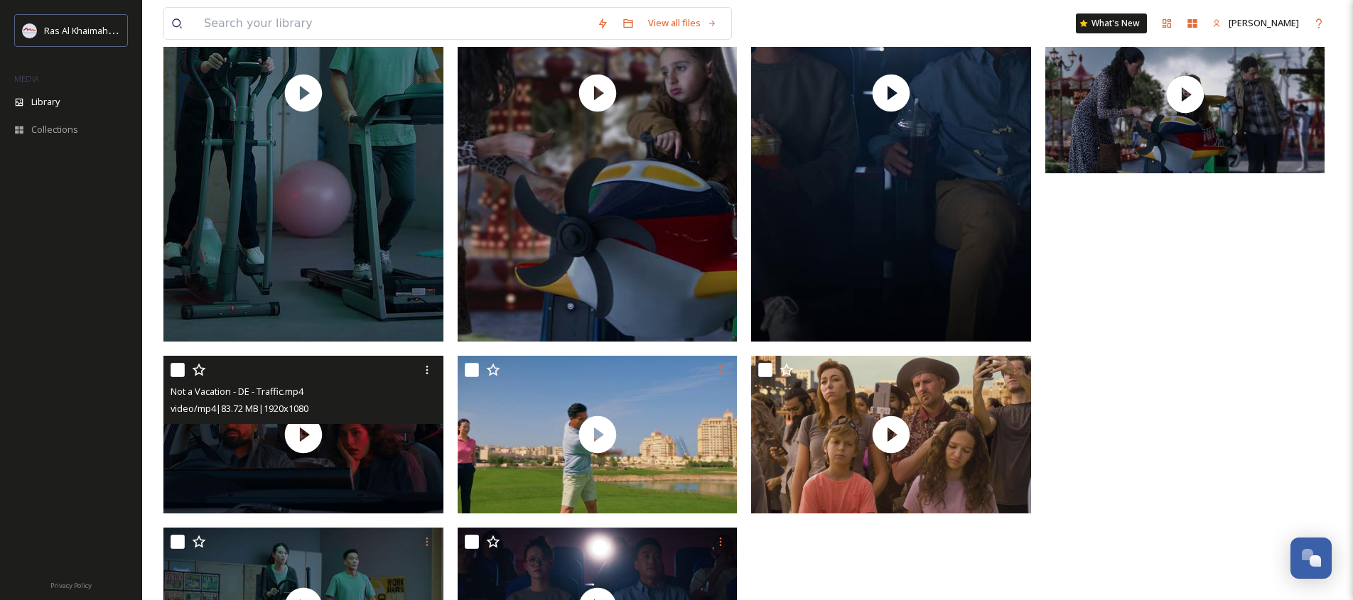
scroll to position [861, 0]
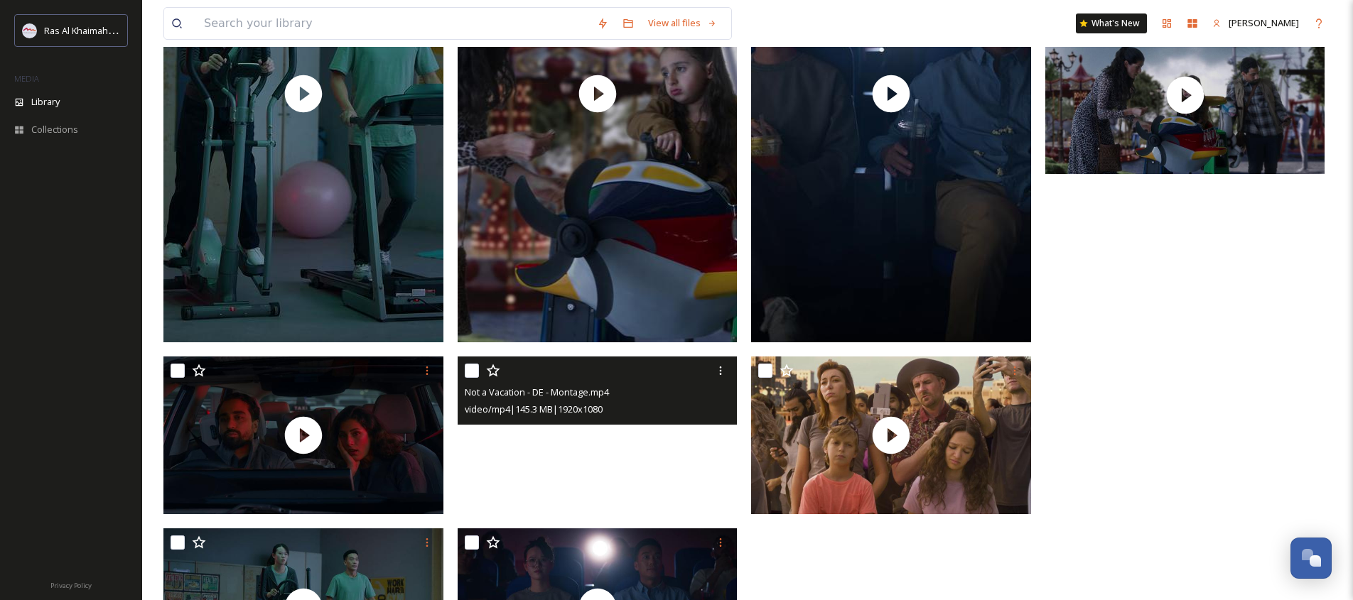
click at [595, 444] on video "Not a Vacation - DE - Montage.mp4" at bounding box center [598, 436] width 280 height 158
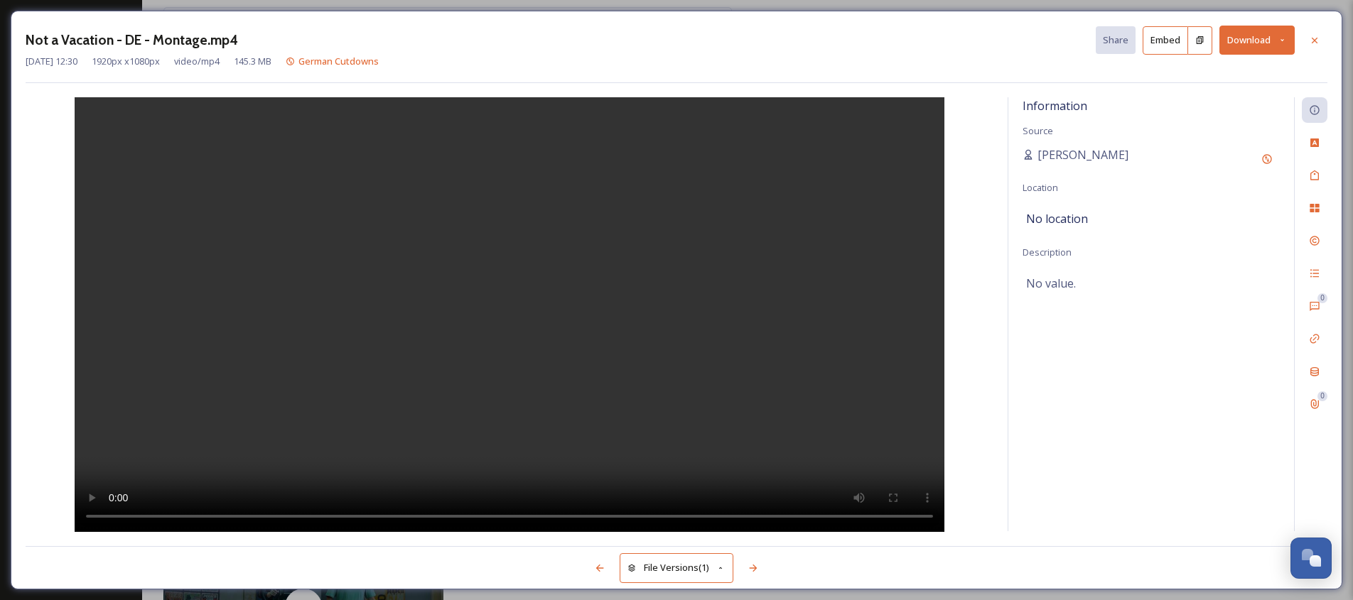
click at [352, 374] on video at bounding box center [510, 314] width 870 height 435
click at [379, 343] on video at bounding box center [510, 314] width 870 height 435
click at [554, 449] on video at bounding box center [510, 314] width 870 height 435
click at [1284, 31] on button "Download" at bounding box center [1256, 40] width 75 height 29
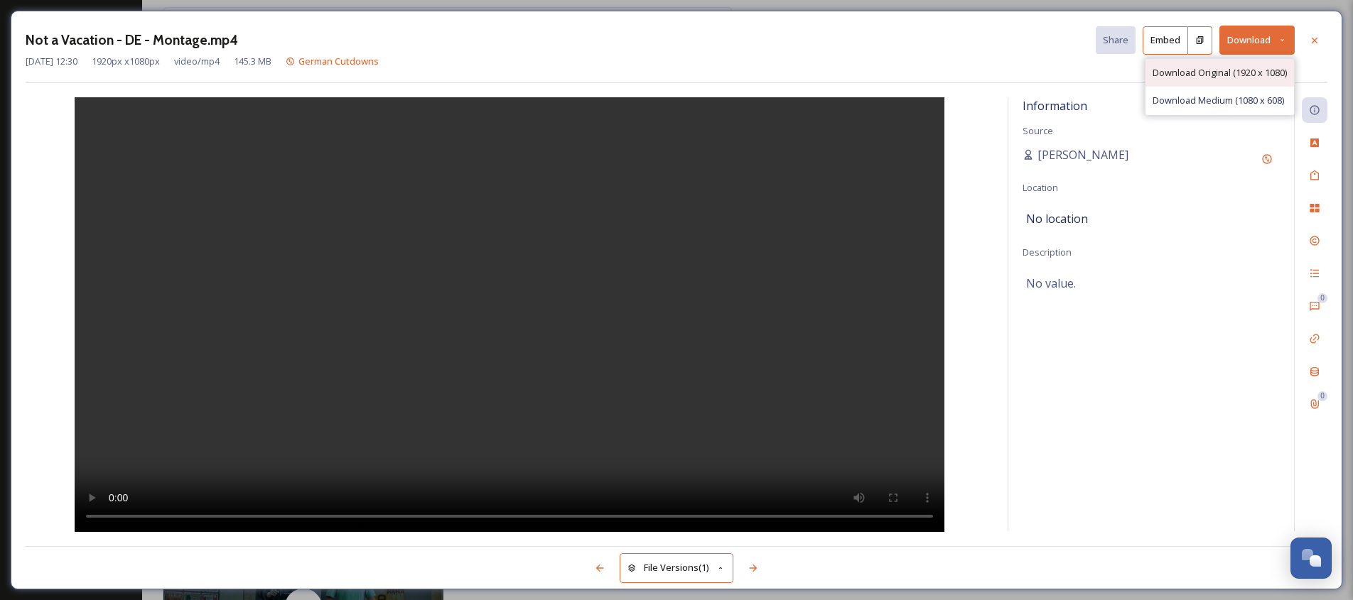
click at [1253, 71] on span "Download Original (1920 x 1080)" at bounding box center [1219, 72] width 134 height 13
